Goal: Task Accomplishment & Management: Use online tool/utility

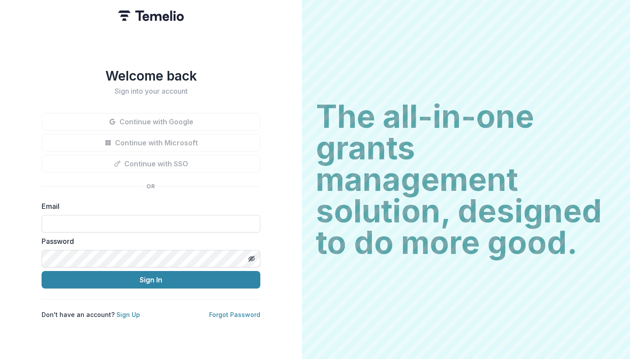
type input "**********"
click at [151, 276] on button "Sign In" at bounding box center [151, 279] width 219 height 17
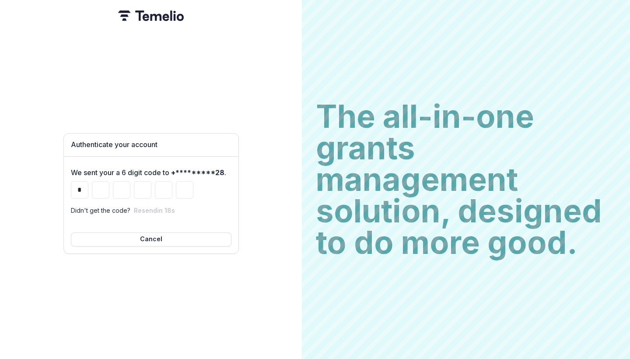
type input "*"
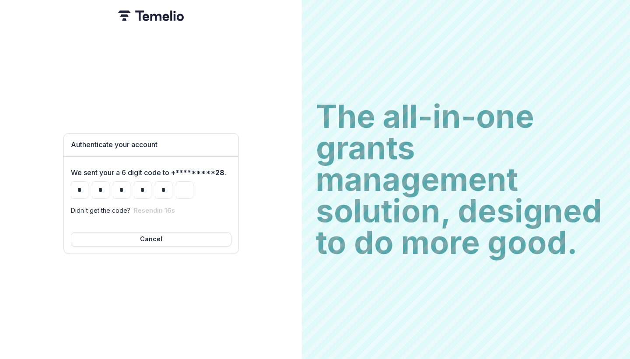
type input "*"
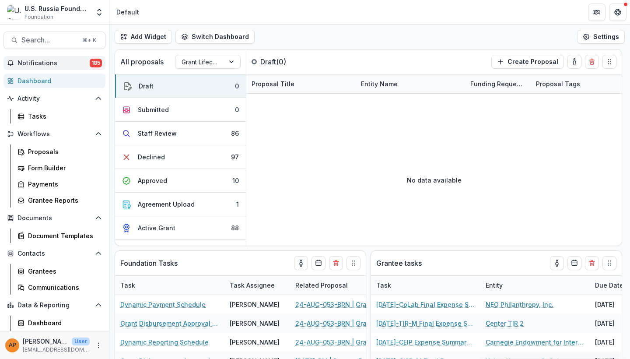
click at [45, 62] on span "Notifications" at bounding box center [53, 62] width 72 height 7
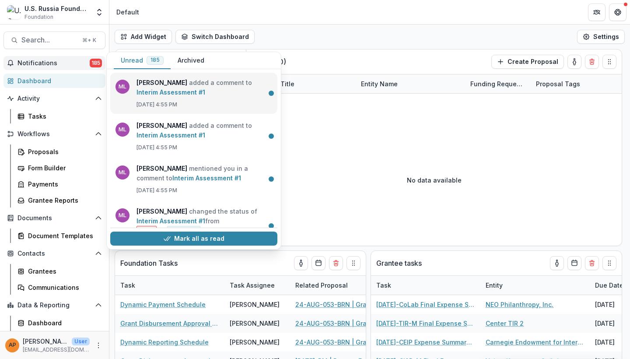
click at [205, 96] on link "Interim Assessment #1" at bounding box center [170, 91] width 69 height 7
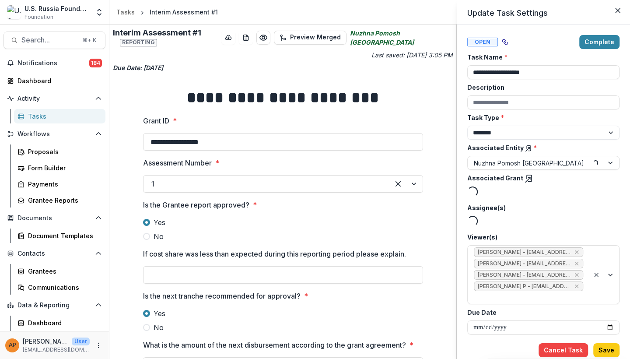
type input "*******"
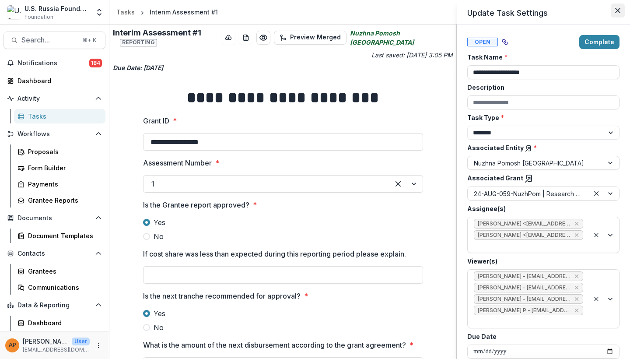
click at [617, 8] on icon "Close" at bounding box center [617, 10] width 5 height 5
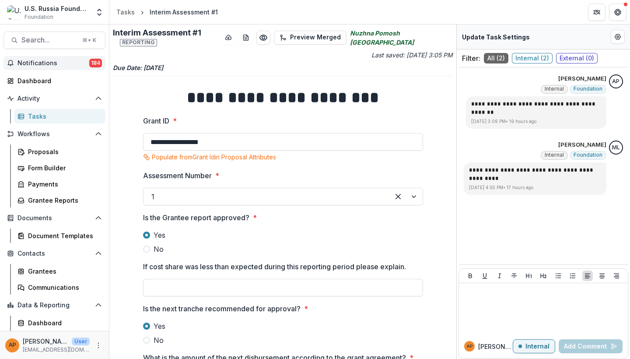
click at [80, 64] on span "Notifications" at bounding box center [53, 62] width 72 height 7
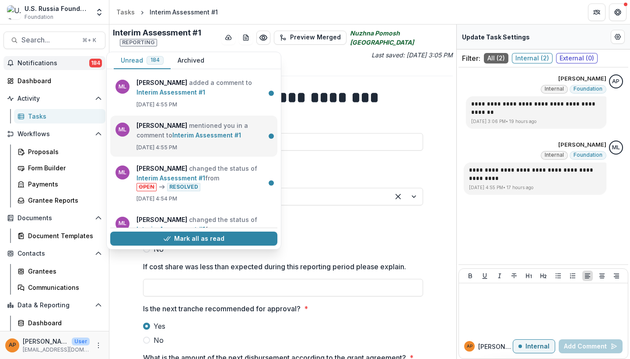
click at [225, 139] on link "Interim Assessment #1" at bounding box center [206, 134] width 69 height 7
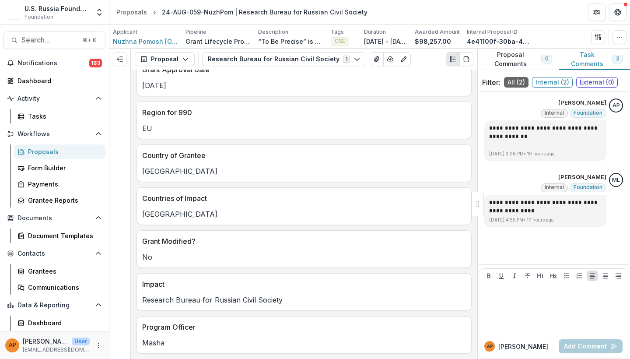
scroll to position [59, 0]
